Goal: Go to known website: Access a specific website the user already knows

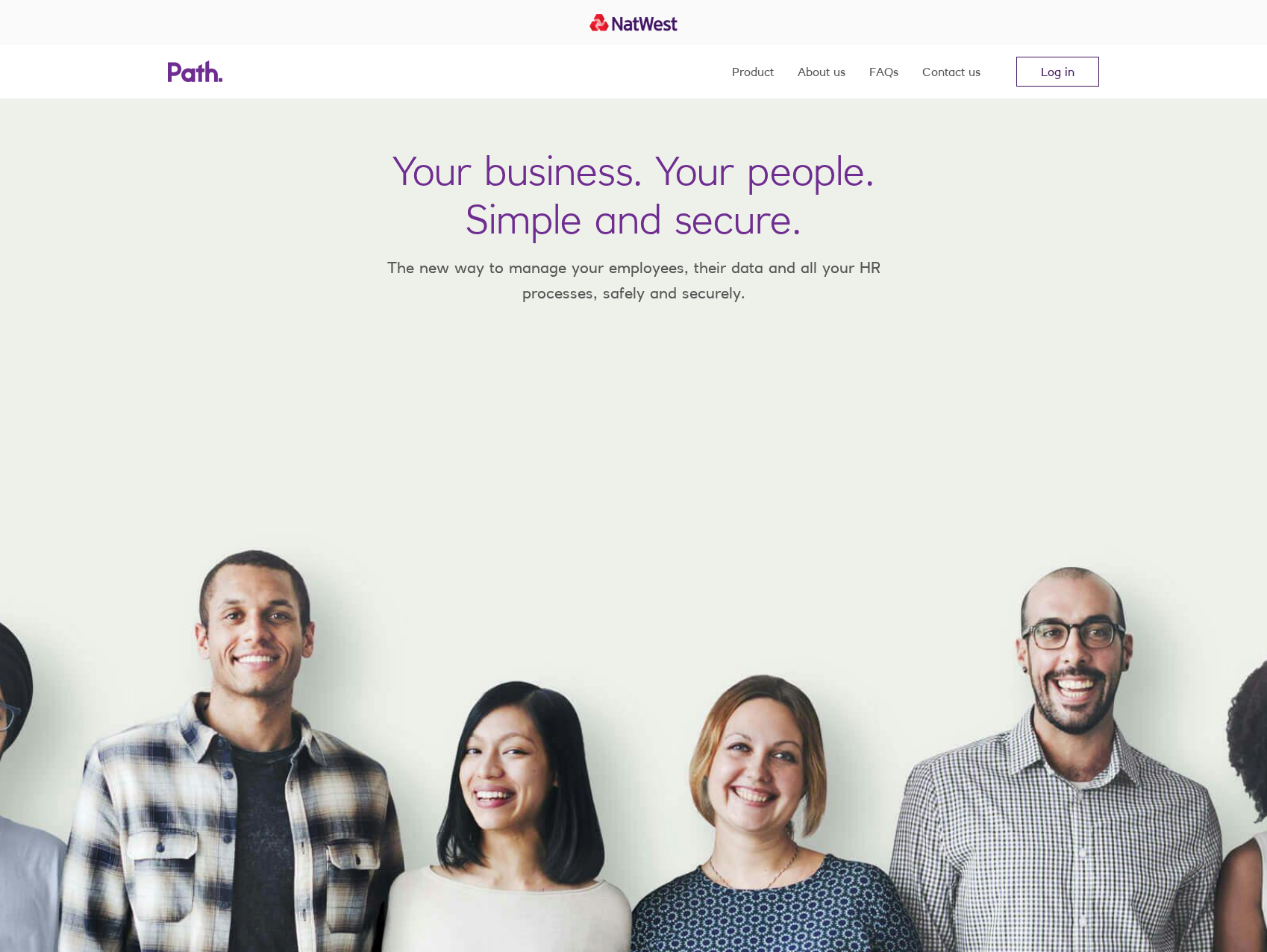
click at [1060, 70] on link "Log in" at bounding box center [1057, 71] width 83 height 30
